Goal: Task Accomplishment & Management: Manage account settings

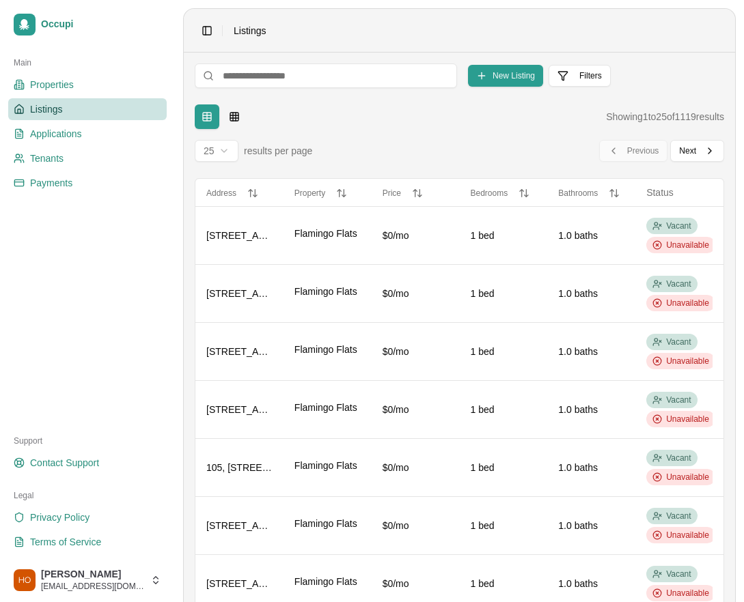
click at [72, 107] on link "Listings" at bounding box center [87, 109] width 158 height 22
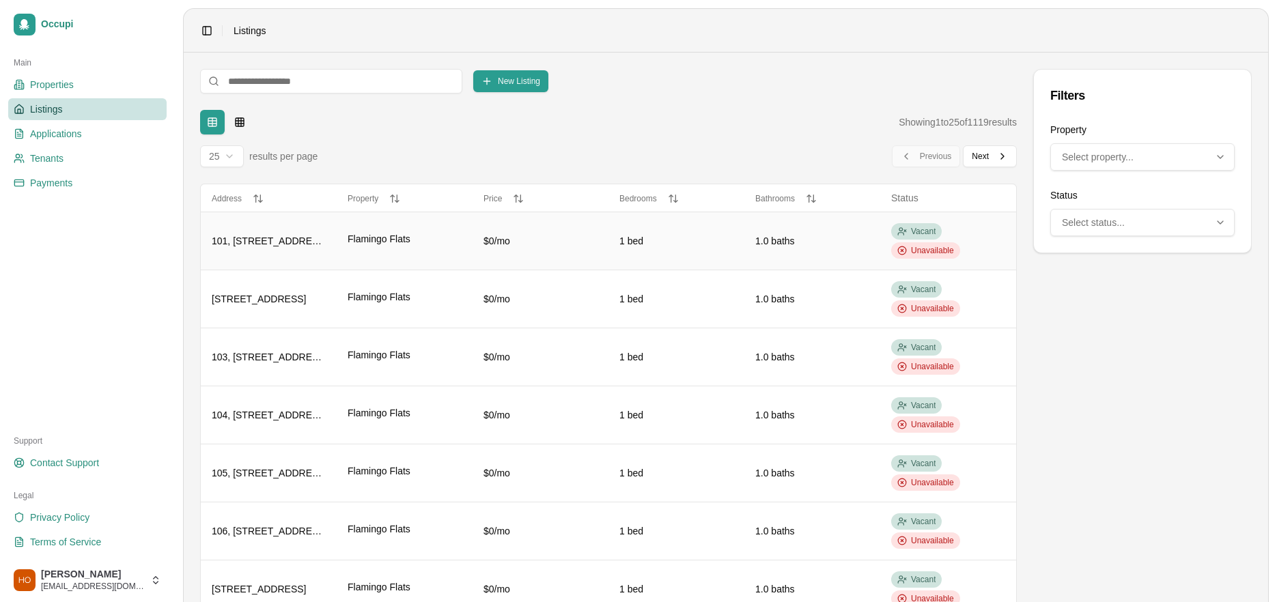
click at [591, 243] on div "$0/mo" at bounding box center [541, 241] width 114 height 14
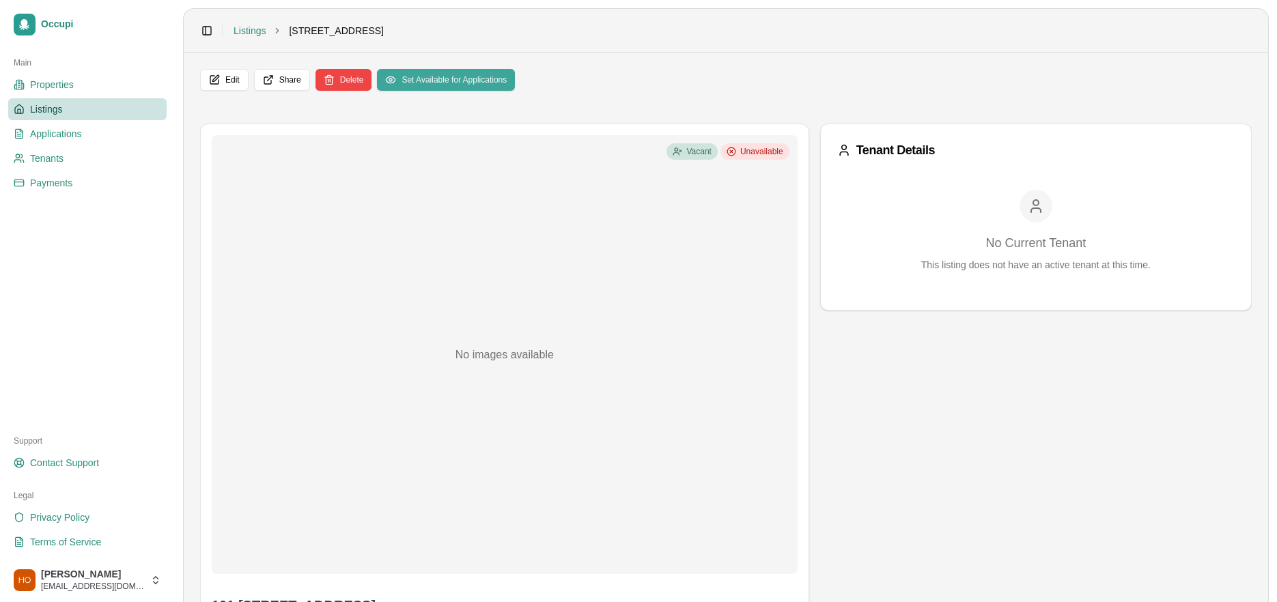
click at [473, 83] on button "Set Available for Applications" at bounding box center [446, 80] width 138 height 22
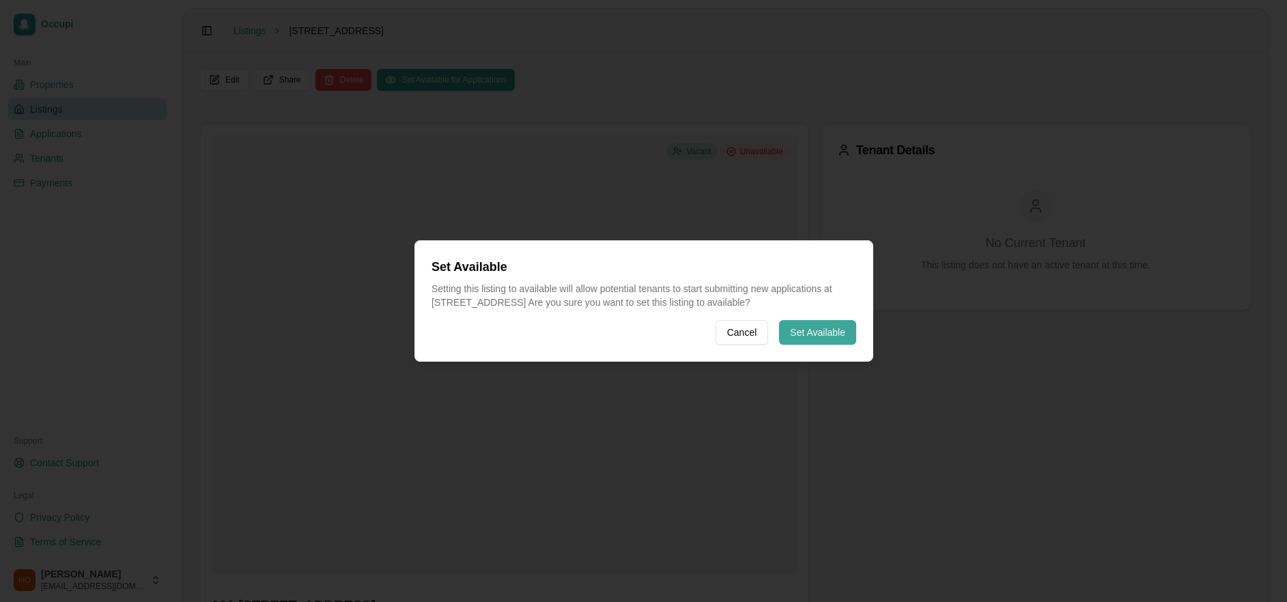
click at [828, 335] on button "Set Available" at bounding box center [817, 332] width 77 height 25
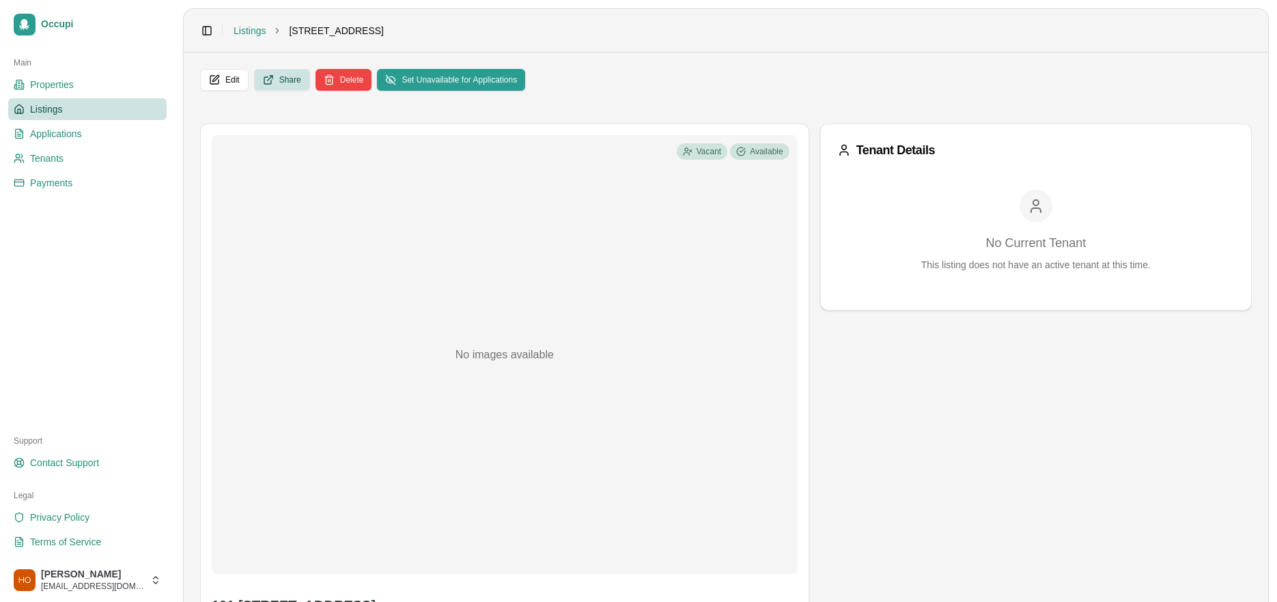
click at [290, 82] on button "Share" at bounding box center [282, 80] width 56 height 22
click at [84, 136] on link "Applications" at bounding box center [87, 134] width 158 height 22
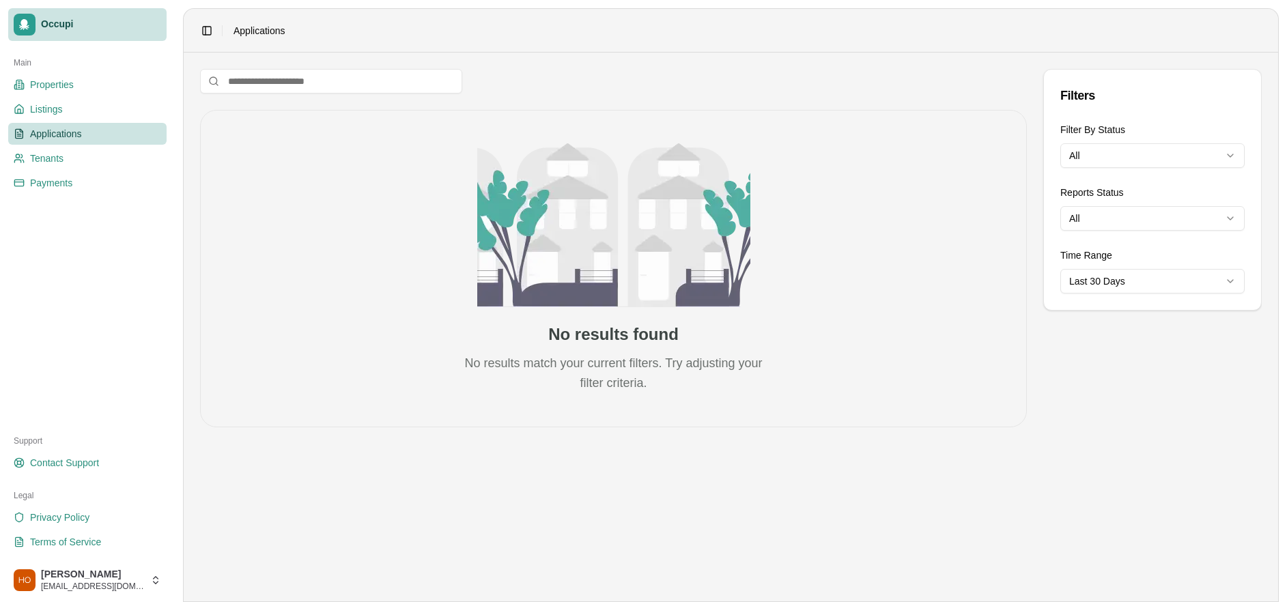
click at [25, 30] on div at bounding box center [25, 25] width 22 height 22
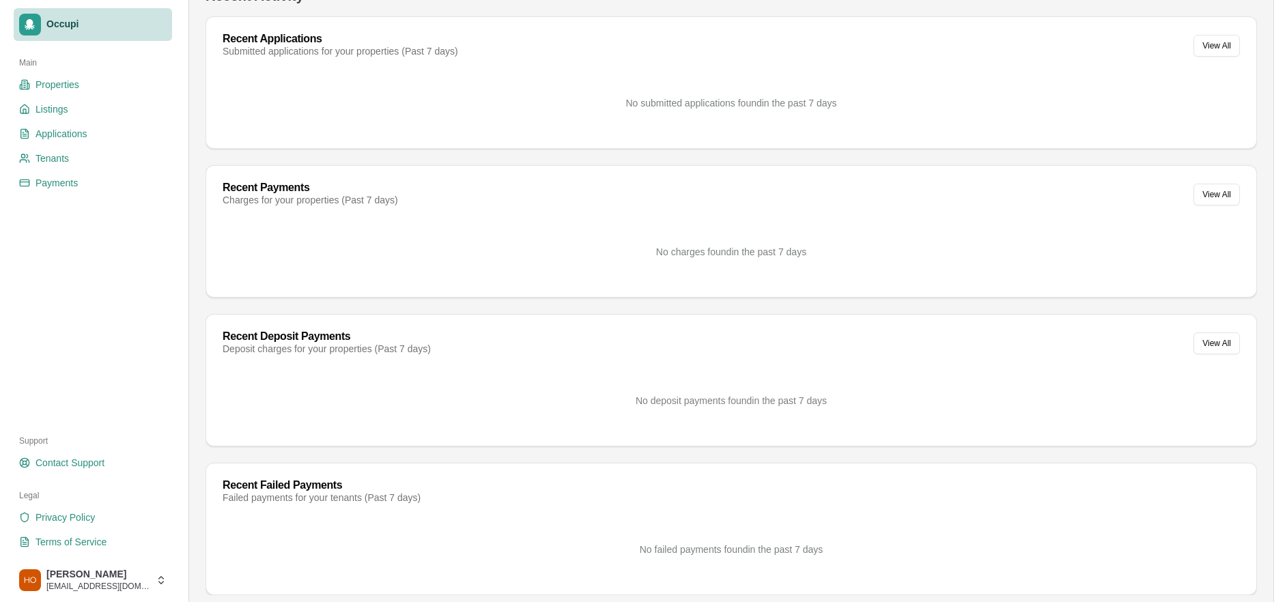
scroll to position [202, 0]
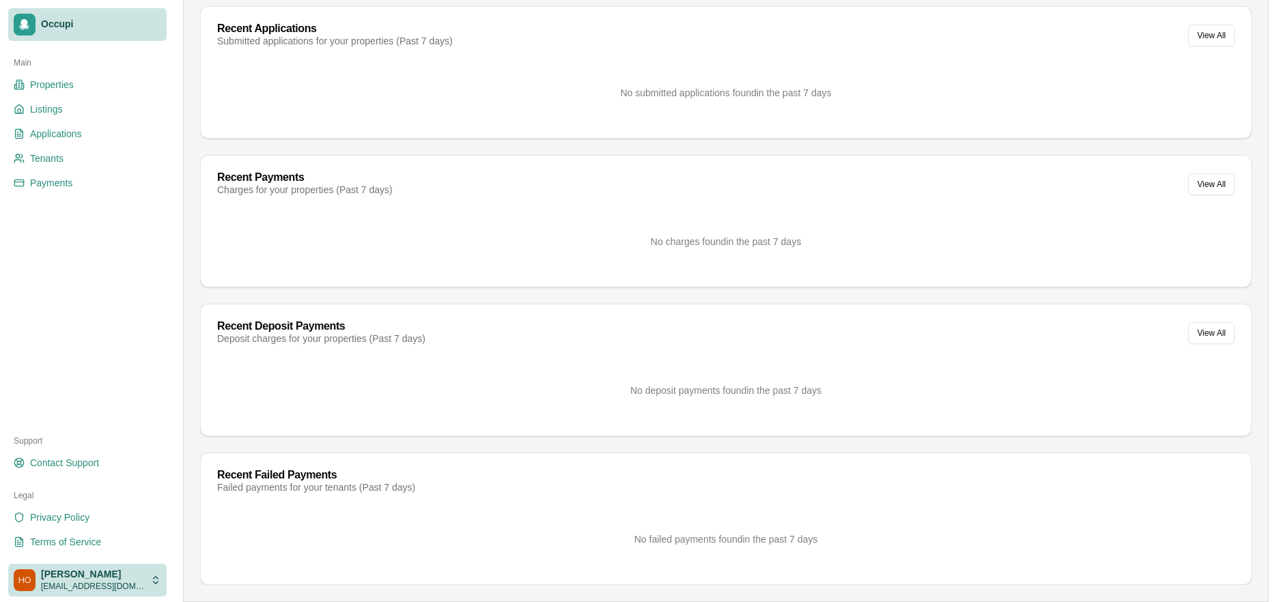
click at [115, 400] on html "Occupi Main Properties Listings Applications Tenants Payments Support Contact S…" at bounding box center [638, 99] width 1277 height 602
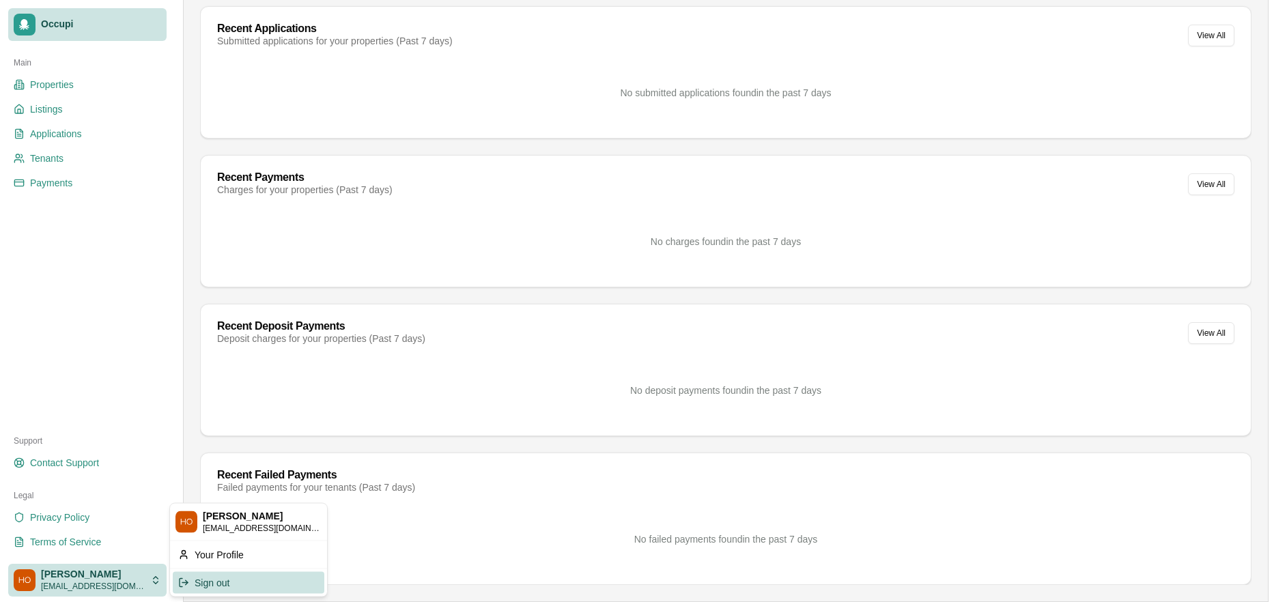
click at [221, 580] on div "Sign out" at bounding box center [249, 583] width 152 height 22
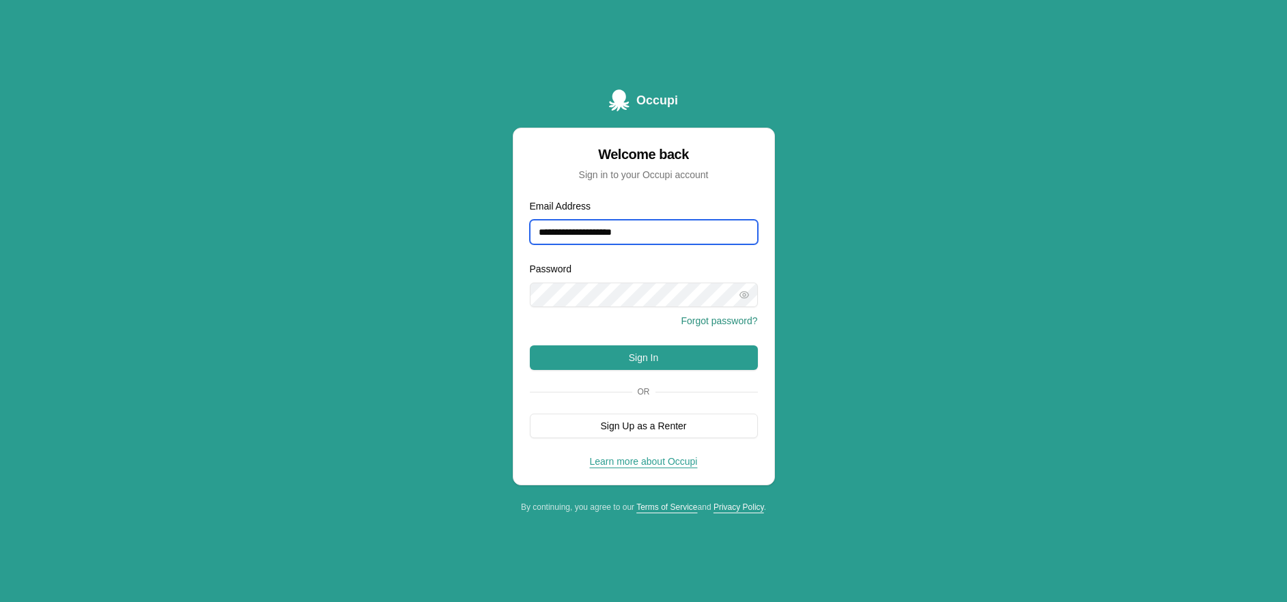
click at [681, 236] on input "**********" at bounding box center [644, 232] width 228 height 25
type input "**********"
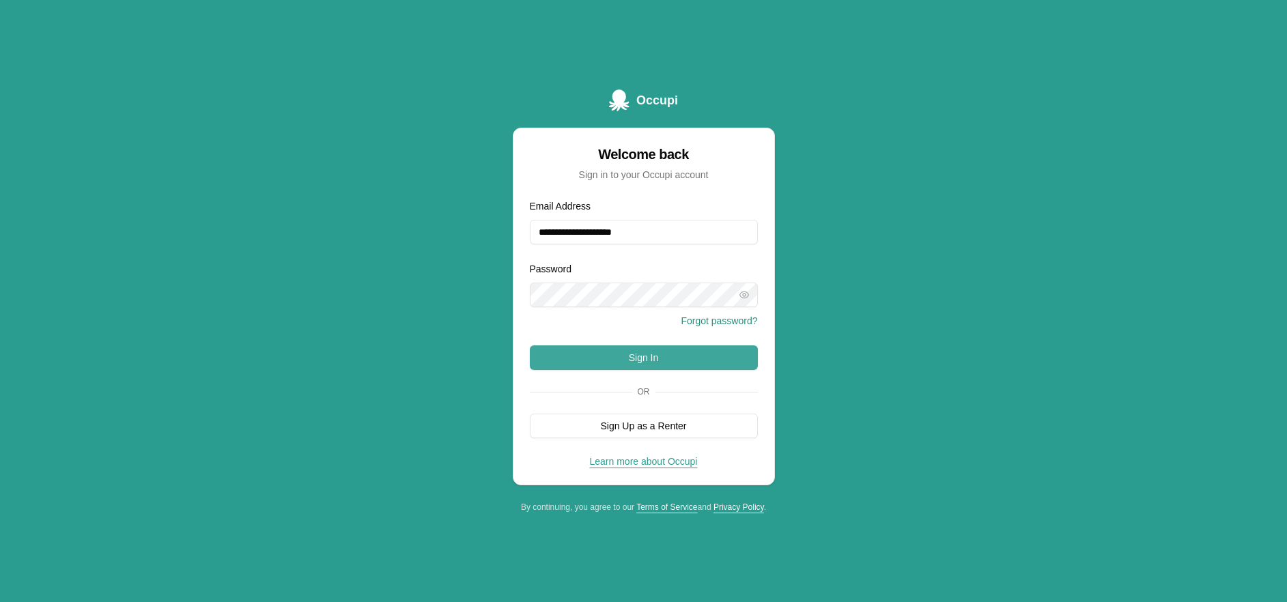
click at [655, 355] on button "Sign In" at bounding box center [644, 358] width 228 height 25
